Goal: Transaction & Acquisition: Purchase product/service

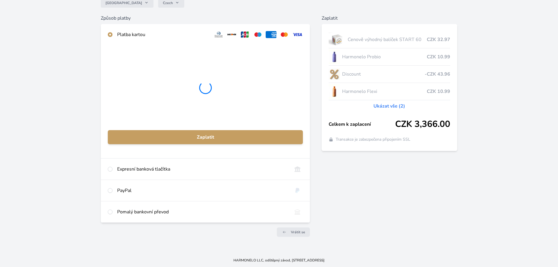
scroll to position [59, 0]
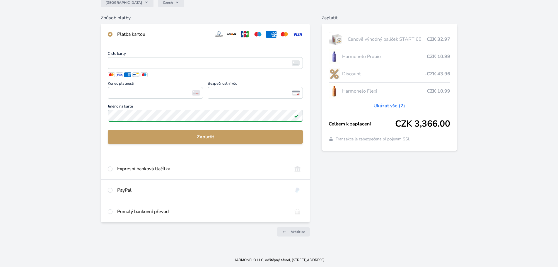
click at [113, 190] on div "PayPal" at bounding box center [205, 190] width 209 height 21
radio input "false"
radio input "true"
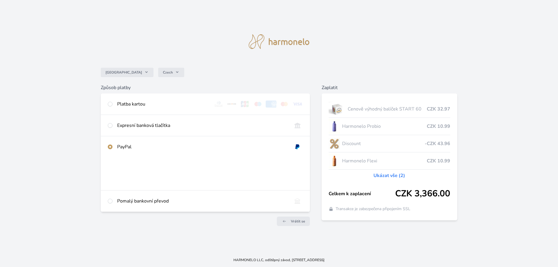
scroll to position [0, 0]
click at [110, 103] on input "radio" at bounding box center [111, 104] width 5 height 5
radio input "true"
radio input "false"
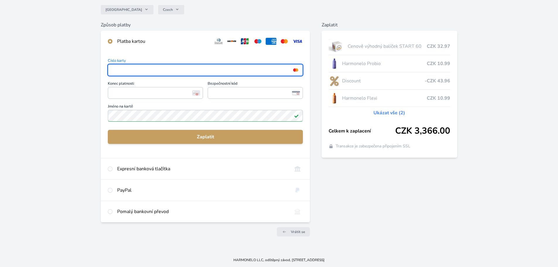
scroll to position [52, 0]
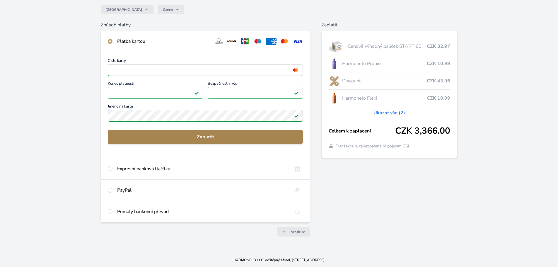
click at [234, 140] on span "Zaplatit" at bounding box center [206, 136] width 186 height 7
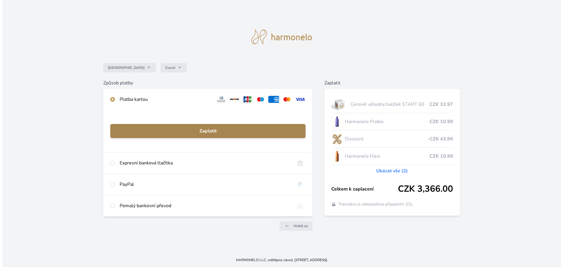
scroll to position [0, 0]
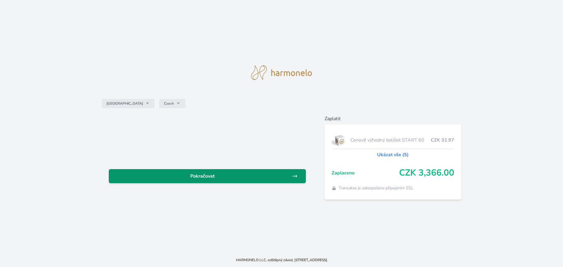
click at [216, 178] on span "Pokračovat" at bounding box center [202, 176] width 178 height 7
